Goal: Information Seeking & Learning: Check status

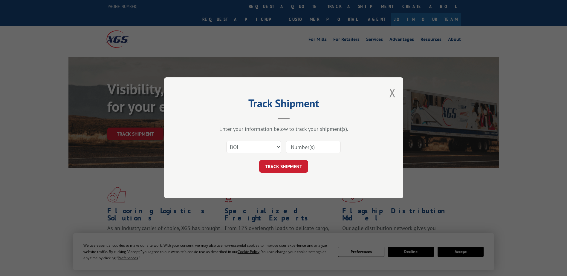
select select "bol"
type input "[PERSON_NAME] <[PERSON_NAME][EMAIL_ADDRESS][PERSON_NAME][DOMAIN_NAME]>"
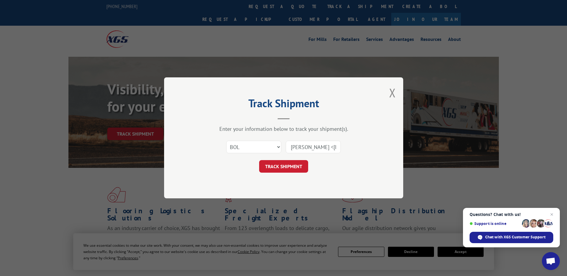
drag, startPoint x: 336, startPoint y: 147, endPoint x: 223, endPoint y: 146, distance: 112.3
click at [223, 146] on div "Select category... Probill BOL PO [PERSON_NAME] <[PERSON_NAME][EMAIL_ADDRESS][P…" at bounding box center [283, 147] width 179 height 20
paste input "2840007"
type input "2840007"
click at [283, 167] on button "TRACK SHIPMENT" at bounding box center [283, 166] width 49 height 13
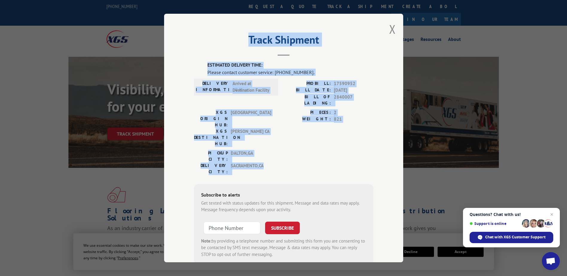
drag, startPoint x: 244, startPoint y: 37, endPoint x: 330, endPoint y: 140, distance: 133.4
click at [330, 140] on div "Track Shipment ESTIMATED DELIVERY TIME: Please contact customer service: [PHONE…" at bounding box center [283, 138] width 239 height 249
drag, startPoint x: 330, startPoint y: 140, endPoint x: 332, endPoint y: 83, distance: 56.8
click at [331, 81] on div "PROBILL: 17590952" at bounding box center [329, 83] width 90 height 7
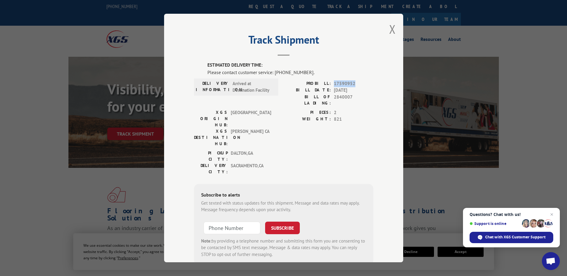
drag, startPoint x: 331, startPoint y: 82, endPoint x: 366, endPoint y: 82, distance: 35.0
click at [366, 82] on div "PROBILL: 17590952" at bounding box center [329, 83] width 90 height 7
drag, startPoint x: 366, startPoint y: 82, endPoint x: 337, endPoint y: 84, distance: 29.0
drag, startPoint x: 337, startPoint y: 84, endPoint x: 296, endPoint y: 118, distance: 52.8
click at [296, 118] on div "PIECES: 2 WEIGHT: 821" at bounding box center [329, 129] width 90 height 41
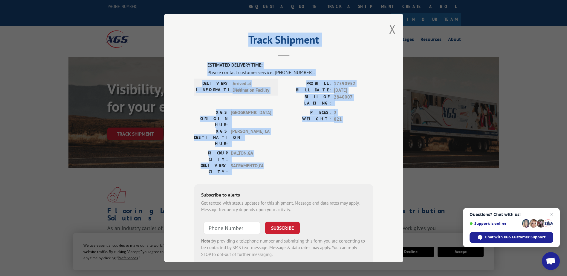
drag, startPoint x: 246, startPoint y: 39, endPoint x: 327, endPoint y: 137, distance: 127.5
click at [327, 137] on div "Track Shipment ESTIMATED DELIVERY TIME: Please contact customer service: [PHONE…" at bounding box center [283, 138] width 239 height 249
drag, startPoint x: 327, startPoint y: 137, endPoint x: 321, endPoint y: 89, distance: 48.4
copy div "Track Shipment ESTIMATED DELIVERY TIME: Please contact customer service: [PHONE…"
click at [390, 31] on button "Close modal" at bounding box center [392, 29] width 7 height 16
